Goal: Check status: Check status

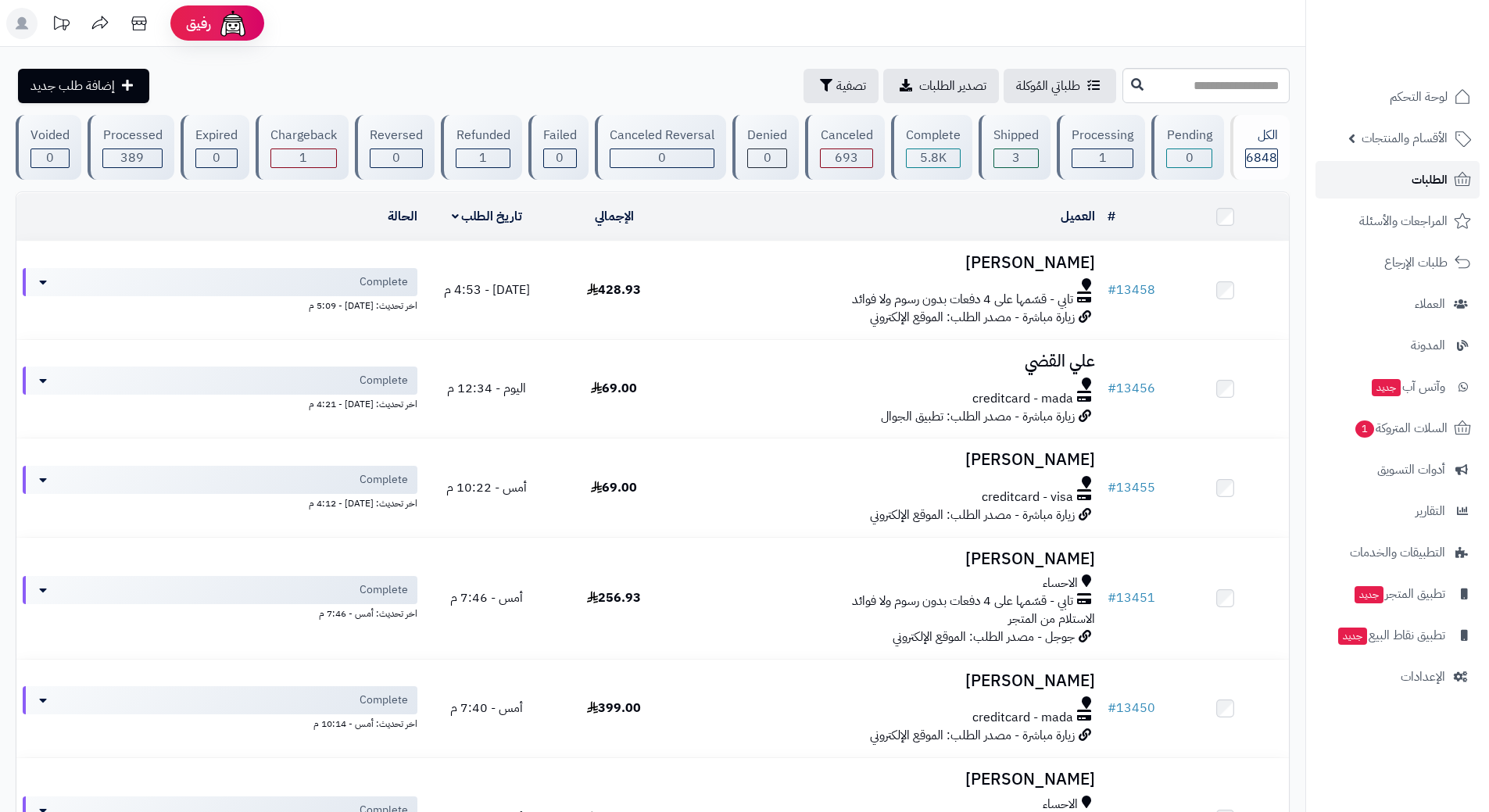
click at [1373, 173] on link "الطلبات" at bounding box center [1398, 179] width 164 height 37
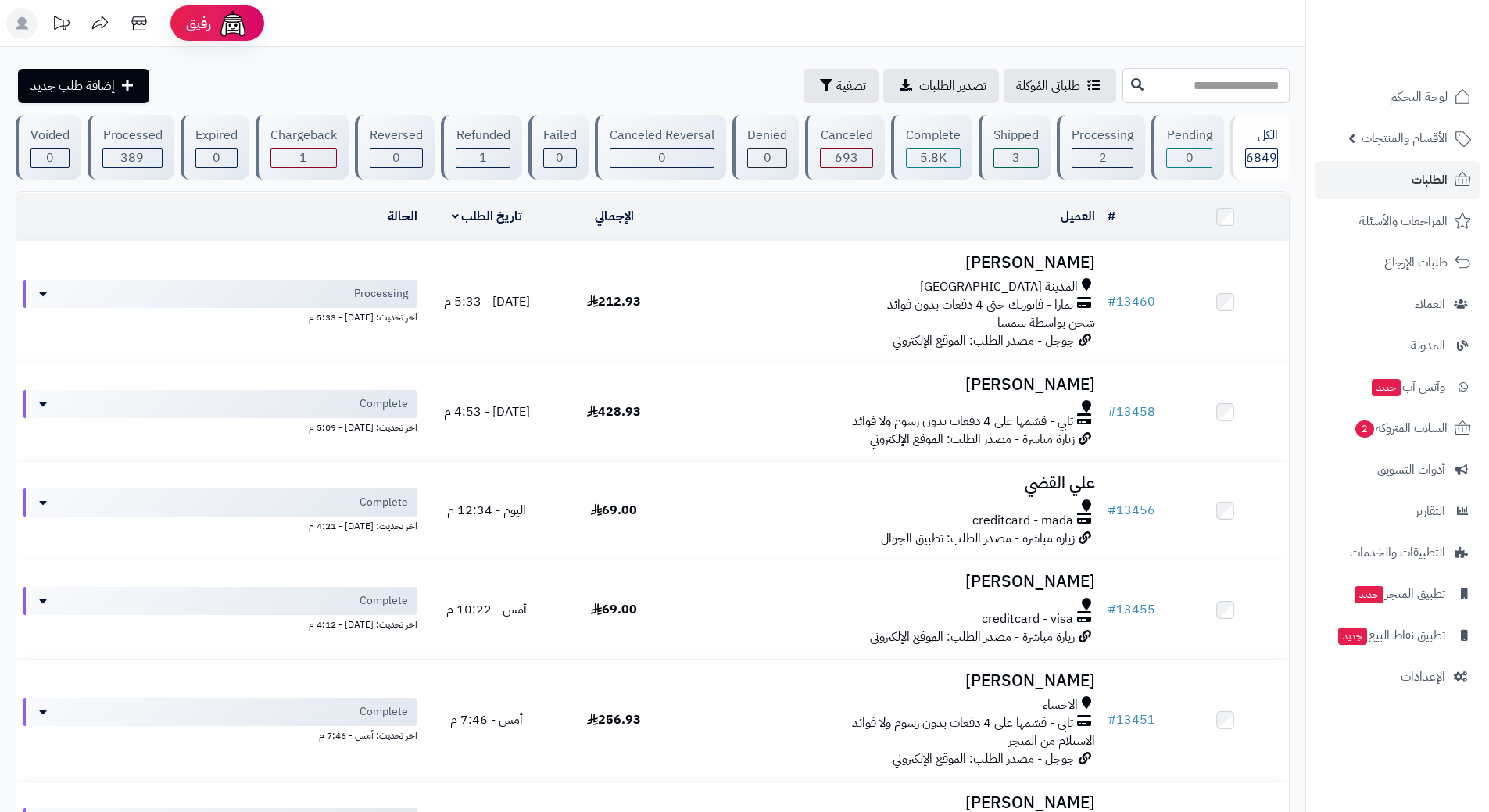
drag, startPoint x: 1066, startPoint y: 74, endPoint x: 1086, endPoint y: 168, distance: 96.1
click at [1123, 74] on input "text" at bounding box center [1206, 86] width 167 height 35
